Goal: Find specific page/section: Find specific page/section

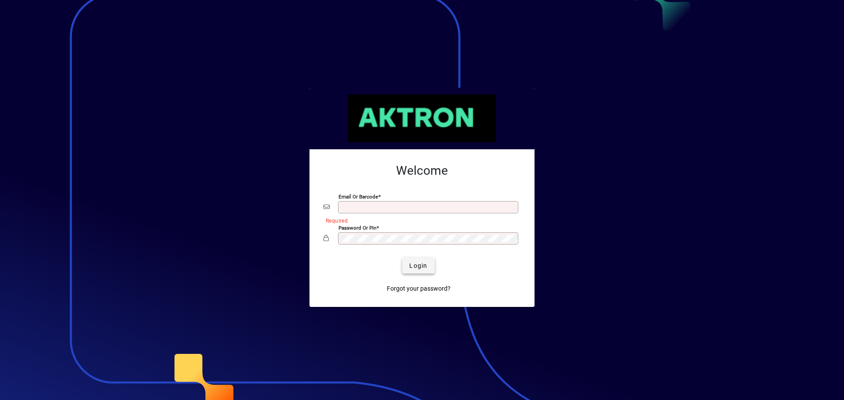
type input "**********"
click at [415, 264] on span "Login" at bounding box center [418, 265] width 18 height 9
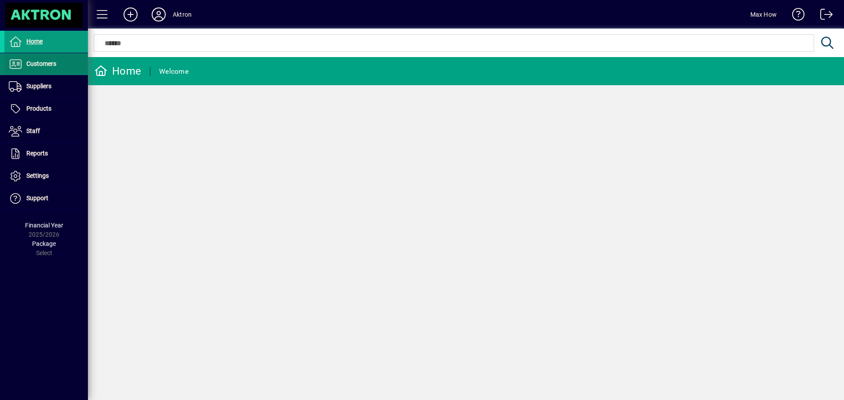
click at [42, 65] on span "Customers" at bounding box center [41, 63] width 30 height 7
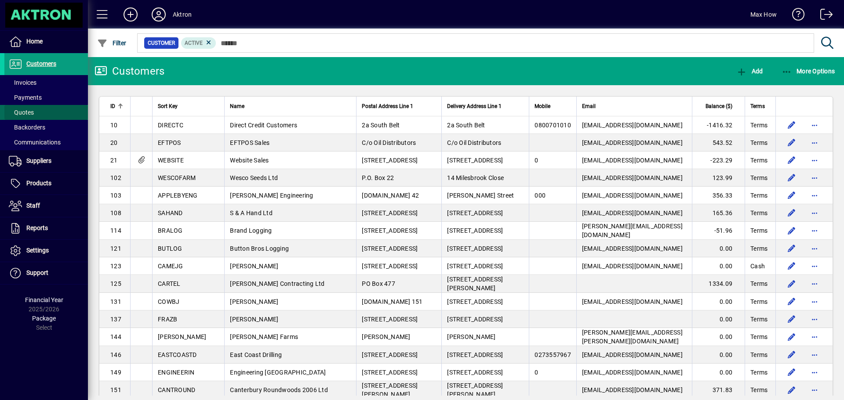
click at [19, 113] on span "Quotes" at bounding box center [21, 112] width 25 height 7
